Goal: Check status: Check status

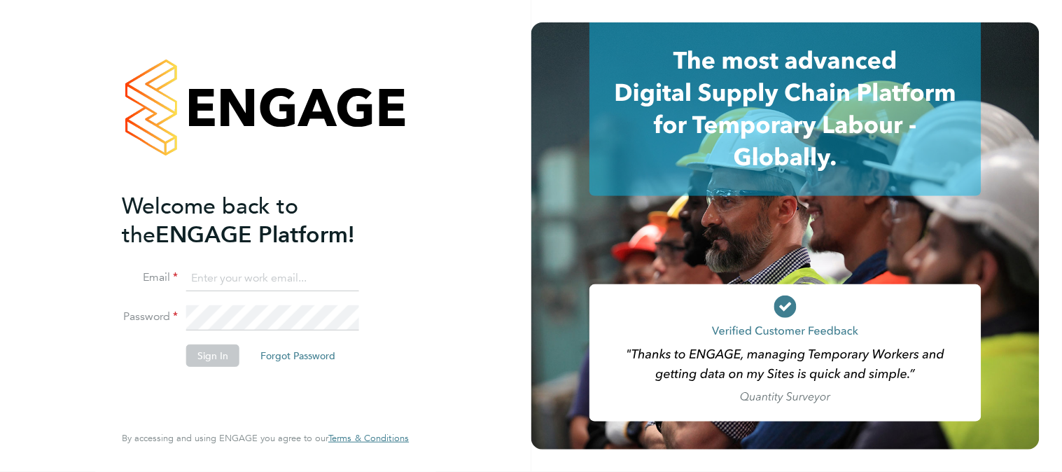
type input "k.owen@ionic.jobs"
click at [212, 350] on button "Sign In" at bounding box center [212, 355] width 53 height 22
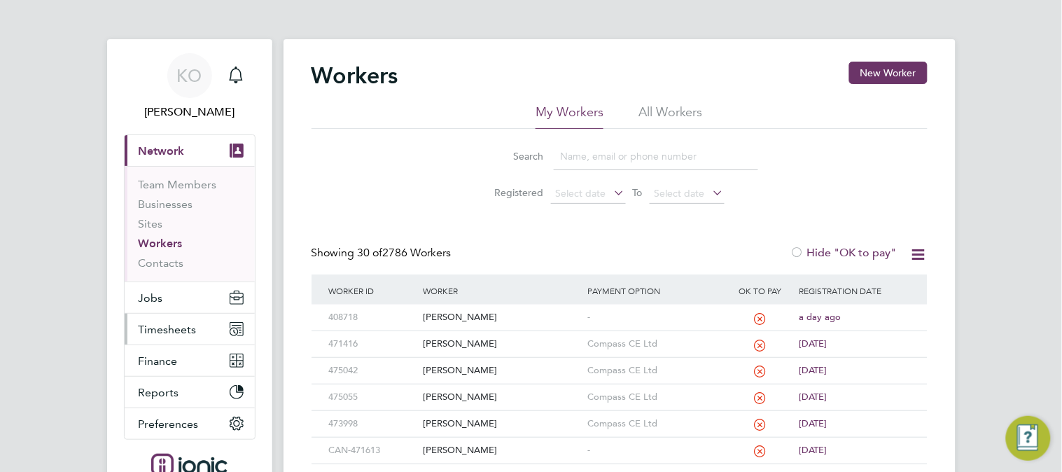
click at [172, 327] on span "Timesheets" at bounding box center [168, 329] width 58 height 13
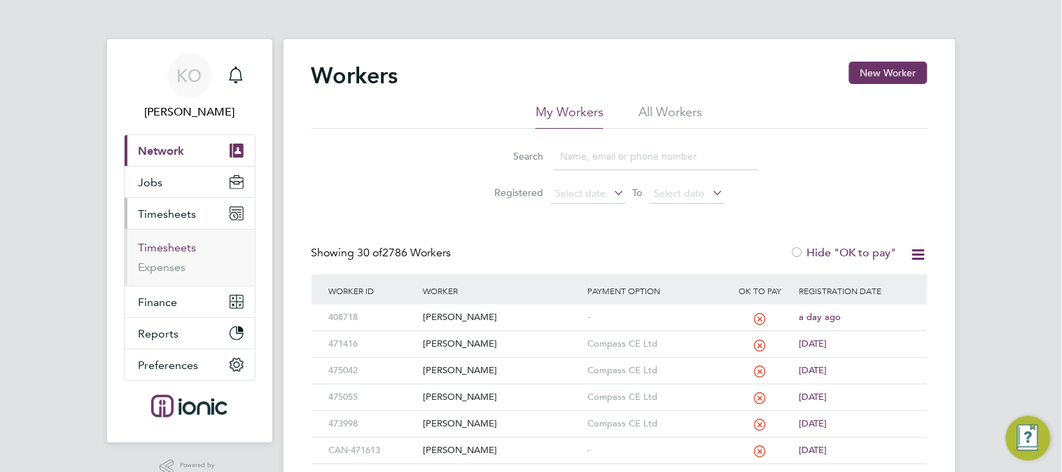
click at [159, 245] on link "Timesheets" at bounding box center [168, 247] width 58 height 13
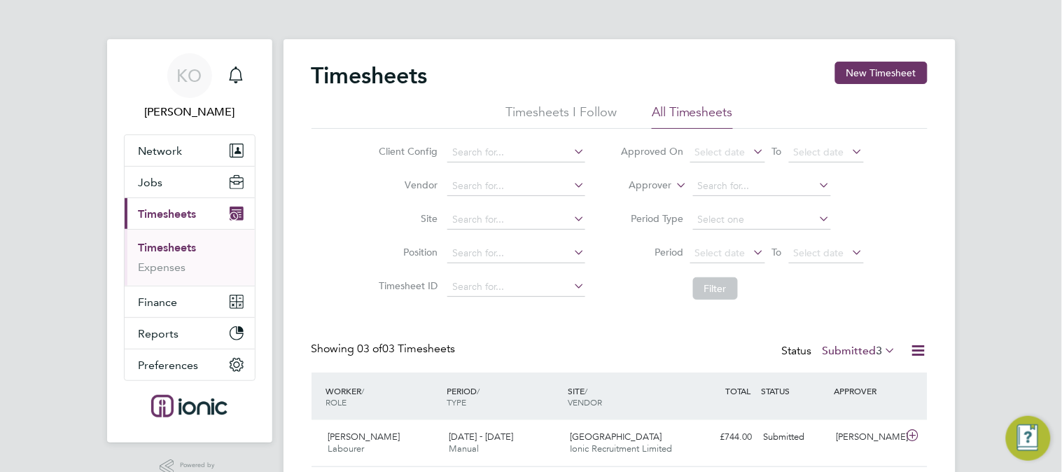
click at [982, 199] on div "KO [PERSON_NAME] Notifications Applications: Network Team Members Businesses Si…" at bounding box center [531, 305] width 1062 height 611
click at [1008, 178] on div "KO [PERSON_NAME] Notifications Applications: Network Team Members Businesses Si…" at bounding box center [531, 305] width 1062 height 611
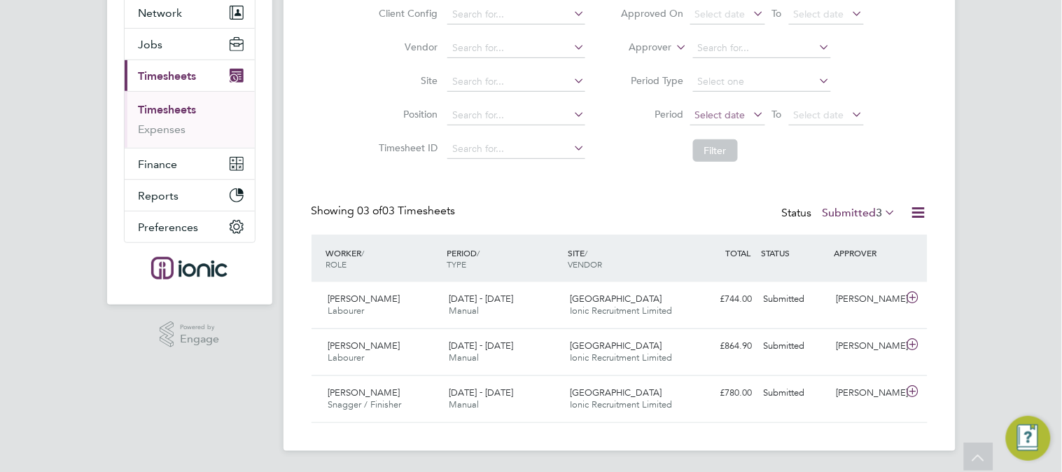
click at [719, 113] on span "Select date" at bounding box center [720, 114] width 50 height 13
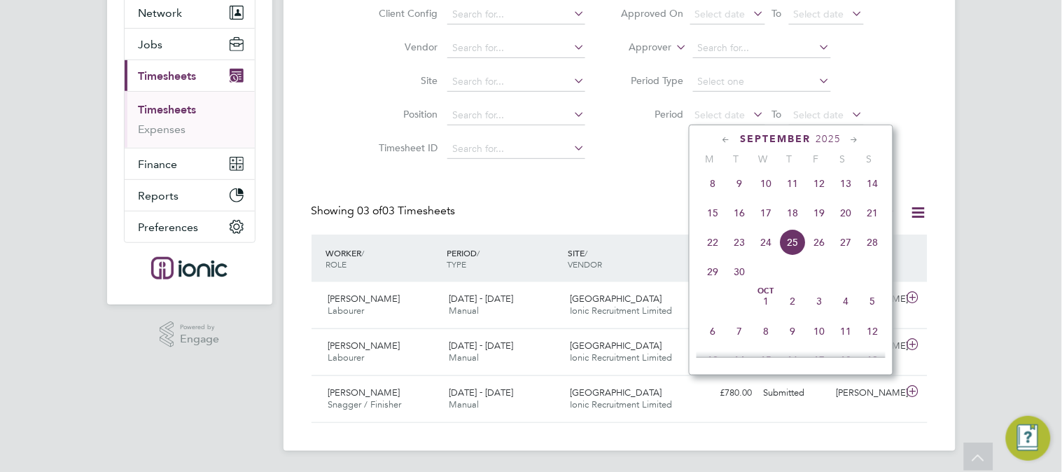
click at [709, 225] on span "15" at bounding box center [713, 212] width 27 height 27
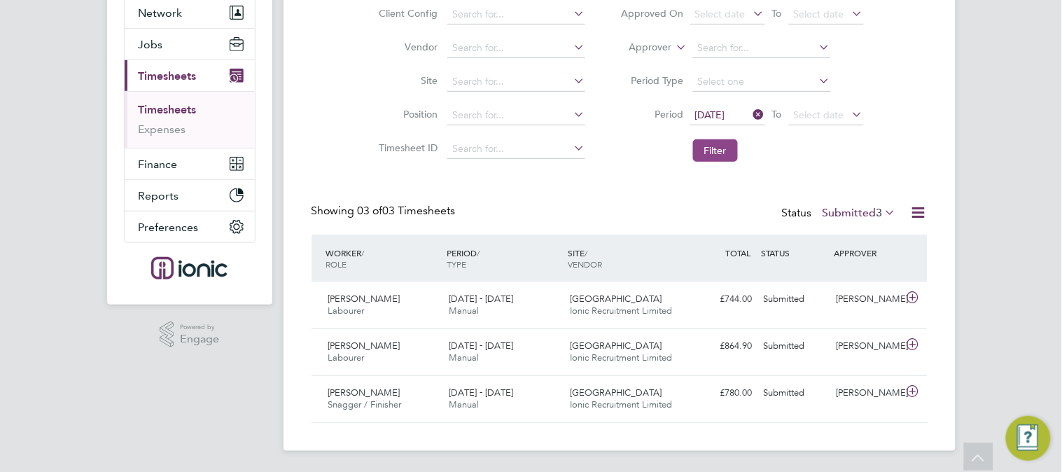
click at [714, 150] on button "Filter" at bounding box center [715, 150] width 45 height 22
click at [630, 211] on div "Showing 03 of 03 Timesheets Status Submitted 3" at bounding box center [619, 219] width 616 height 31
click at [712, 143] on button "Filter" at bounding box center [715, 150] width 45 height 22
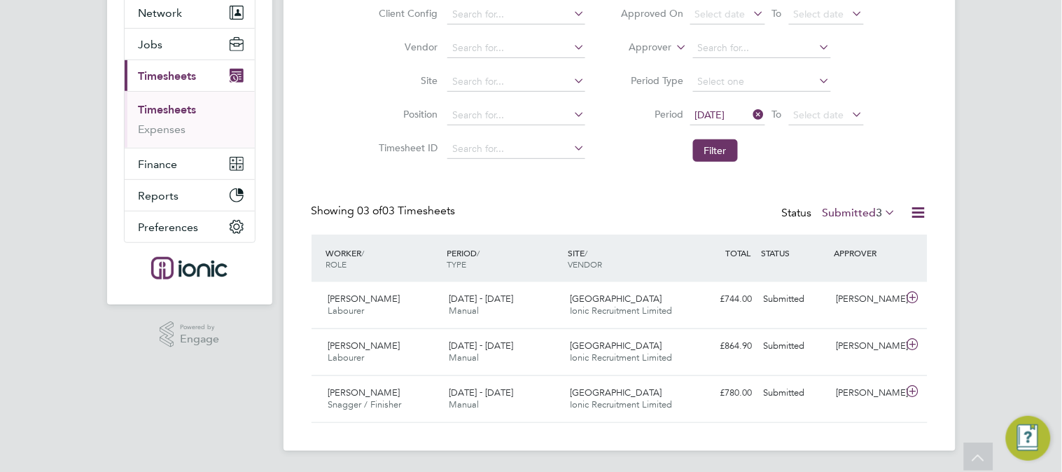
click at [637, 176] on div "Timesheets New Timesheet Timesheets I Follow All Timesheets Client Config Vendo…" at bounding box center [619, 173] width 616 height 499
click at [714, 148] on button "Filter" at bounding box center [715, 150] width 45 height 22
click at [725, 149] on button "Filter" at bounding box center [715, 150] width 45 height 22
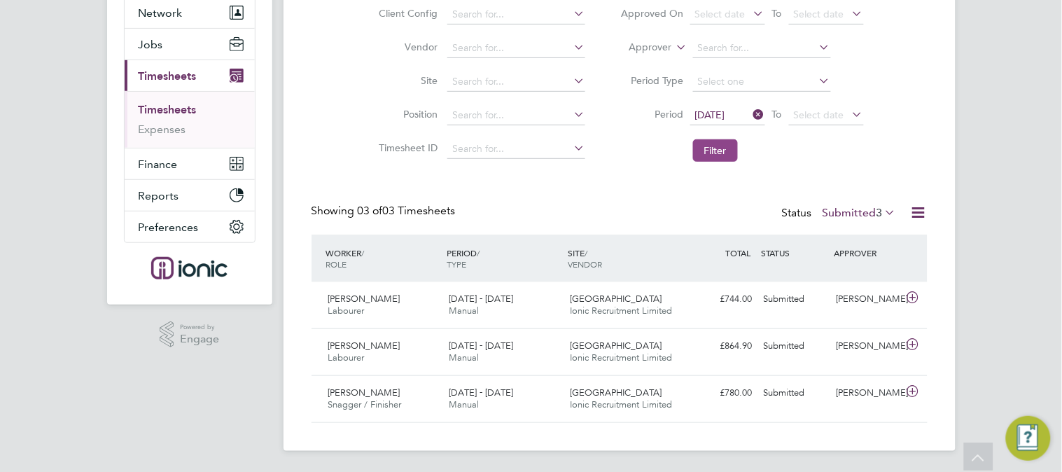
click at [708, 150] on button "Filter" at bounding box center [715, 150] width 45 height 22
click at [628, 196] on div "Timesheets New Timesheet Timesheets I Follow All Timesheets Client Config Vendo…" at bounding box center [619, 173] width 616 height 499
click at [588, 176] on div "Timesheets New Timesheet Timesheets I Follow All Timesheets Client Config Vendo…" at bounding box center [619, 173] width 616 height 499
click at [715, 148] on button "Filter" at bounding box center [715, 150] width 45 height 22
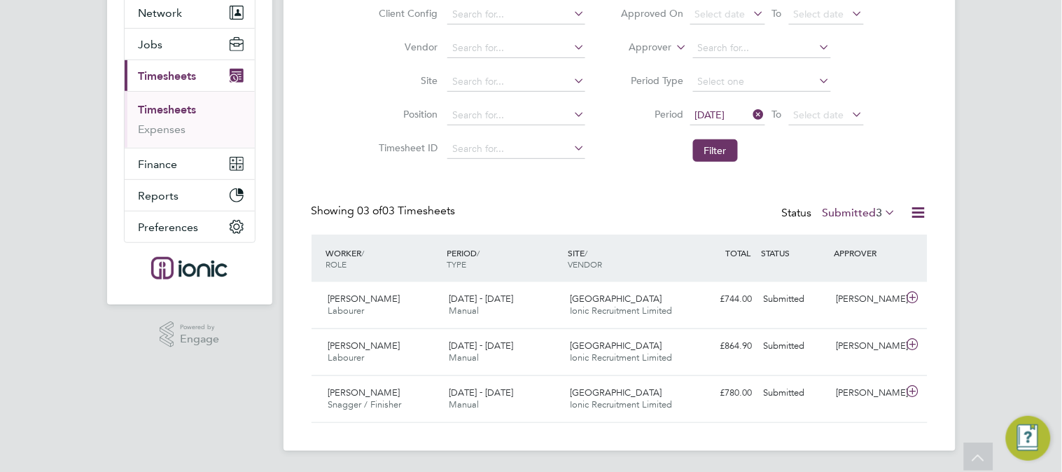
click at [644, 210] on div "Showing 03 of 03 Timesheets Status Submitted 3" at bounding box center [619, 219] width 616 height 31
click at [723, 155] on button "Filter" at bounding box center [715, 150] width 45 height 22
click at [670, 171] on div "Timesheets New Timesheet Timesheets I Follow All Timesheets Client Config Vendo…" at bounding box center [619, 173] width 616 height 499
click at [856, 207] on label "Submitted 3" at bounding box center [859, 213] width 74 height 14
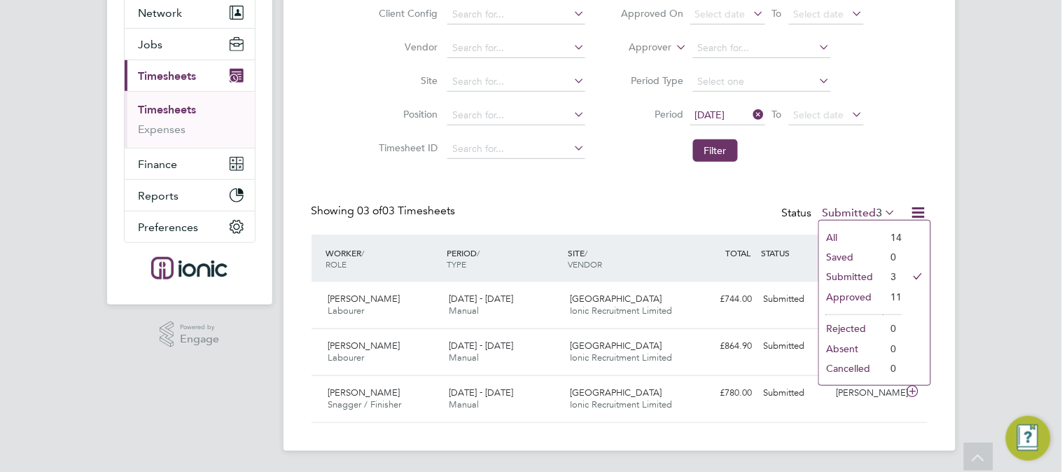
click at [856, 207] on label "Submitted 3" at bounding box center [859, 213] width 74 height 14
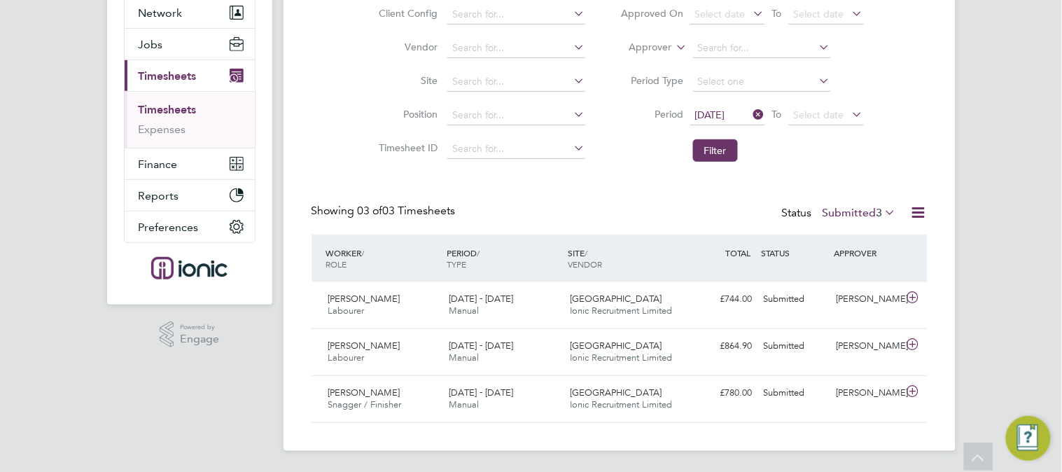
click at [660, 193] on div "Timesheets New Timesheet Timesheets I Follow All Timesheets Client Config Vendo…" at bounding box center [619, 173] width 616 height 499
click at [728, 155] on button "Filter" at bounding box center [715, 150] width 45 height 22
click at [614, 170] on div "Timesheets New Timesheet Timesheets I Follow All Timesheets Client Config Vendo…" at bounding box center [619, 173] width 616 height 499
